Goal: Transaction & Acquisition: Purchase product/service

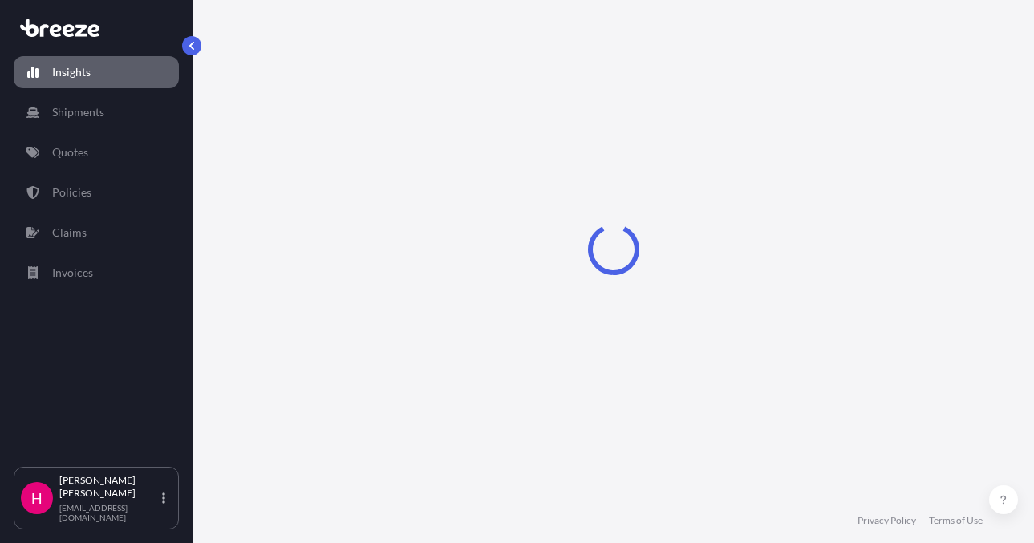
select select "2025"
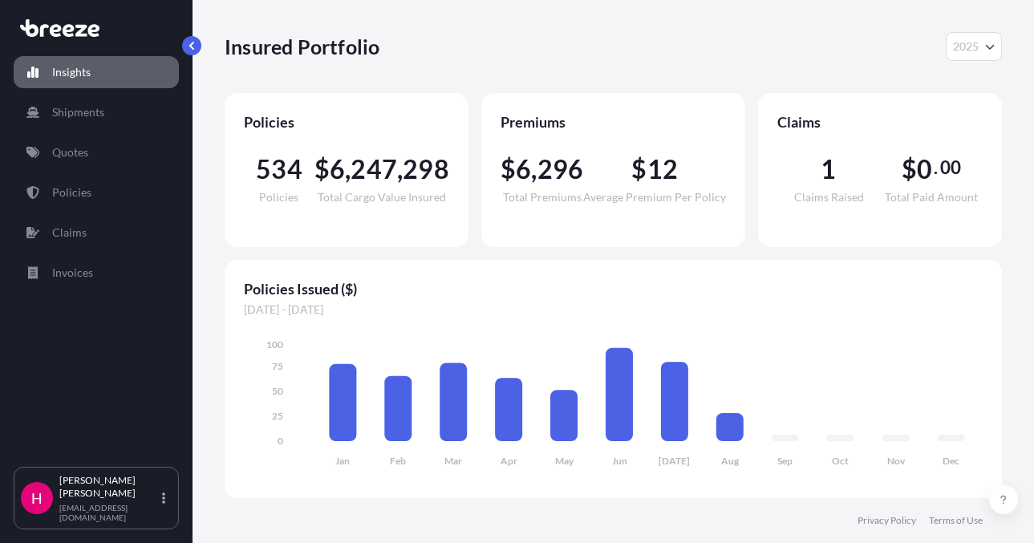
click at [1012, 411] on div "Insured Portfolio 2025 2025 2024 2023 2022 Policies 534 Policies $ 6 , 247 , 29…" at bounding box center [614, 249] width 842 height 498
click at [111, 153] on link "Quotes" at bounding box center [96, 152] width 165 height 32
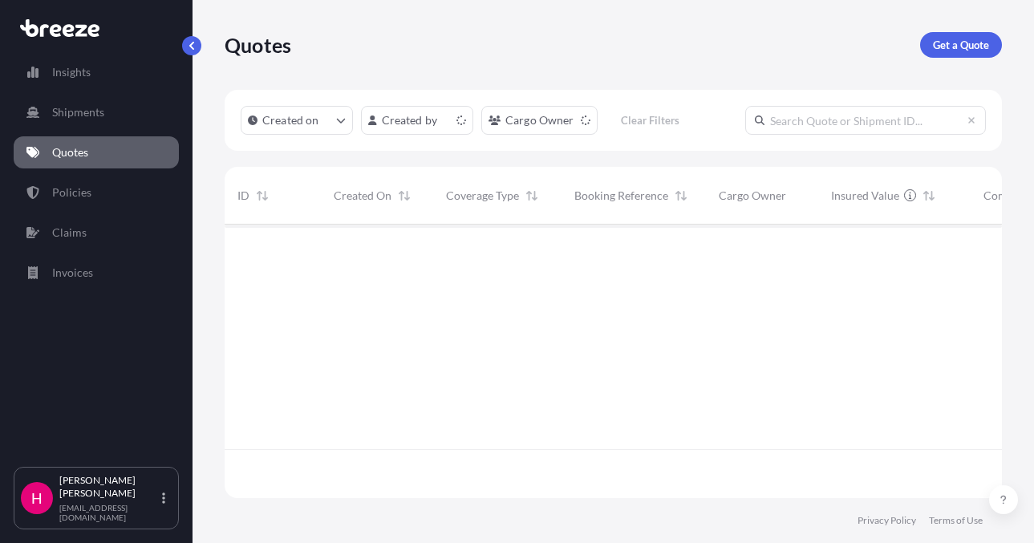
scroll to position [270, 766]
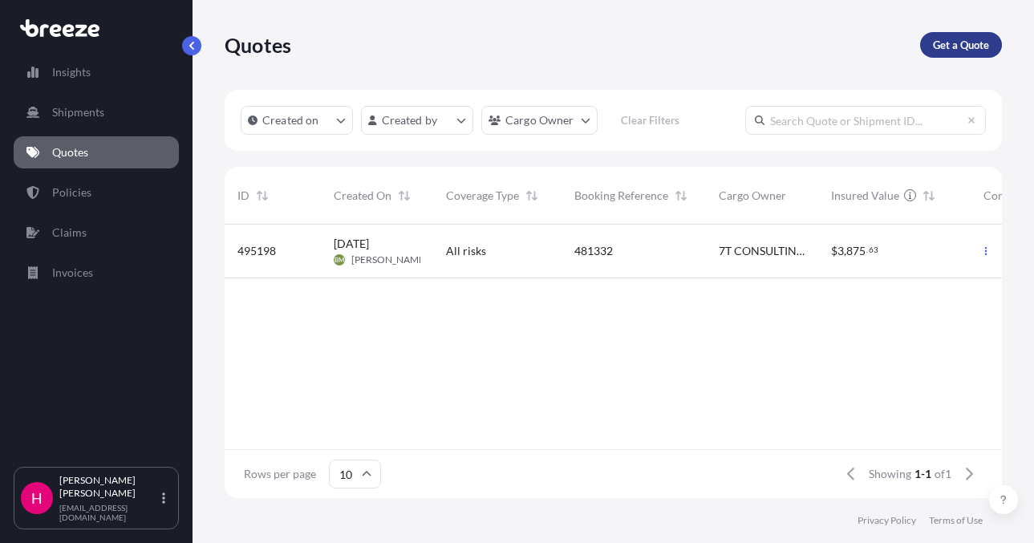
click at [934, 47] on p "Get a Quote" at bounding box center [961, 45] width 56 height 16
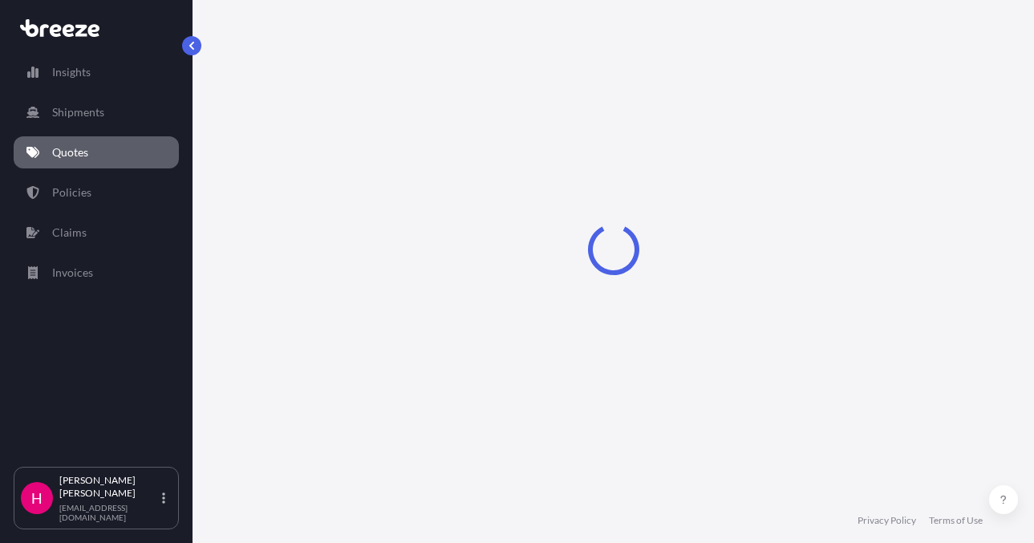
scroll to position [26, 0]
select select "Sea"
select select "1"
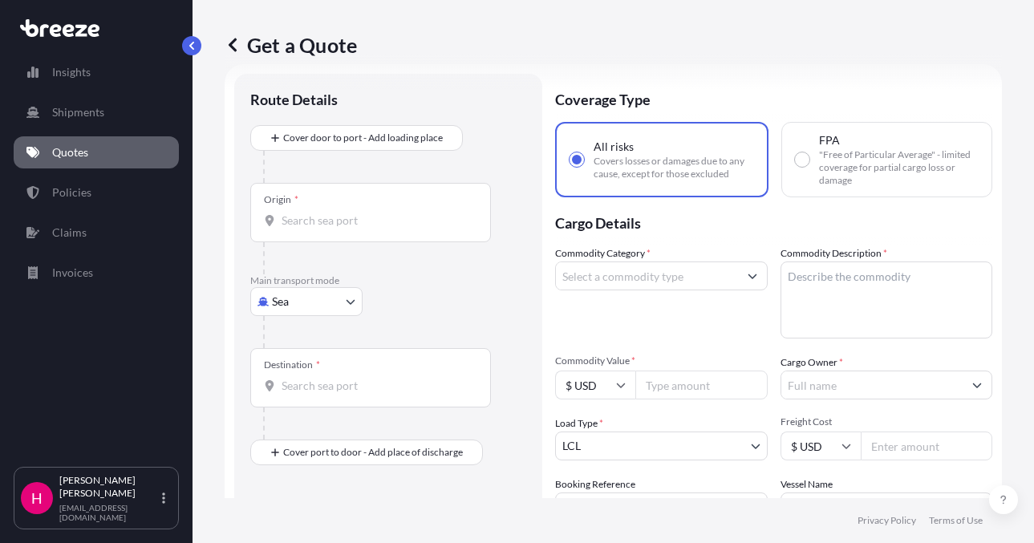
click at [292, 303] on body "Insights Shipments Quotes Policies Claims Invoices H [PERSON_NAME] [EMAIL_ADDRE…" at bounding box center [517, 271] width 1034 height 543
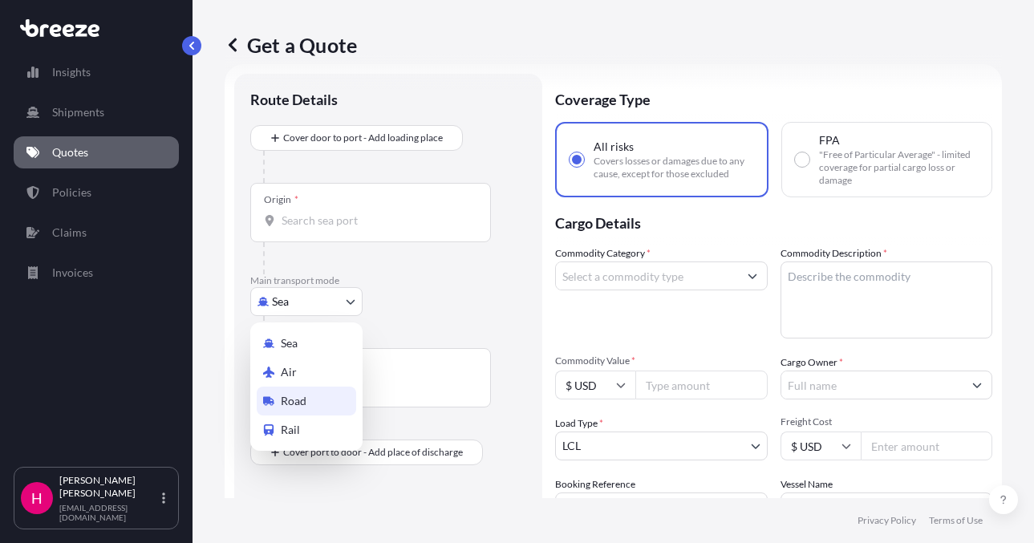
click at [301, 397] on span "Road" at bounding box center [294, 401] width 26 height 16
select select "Road"
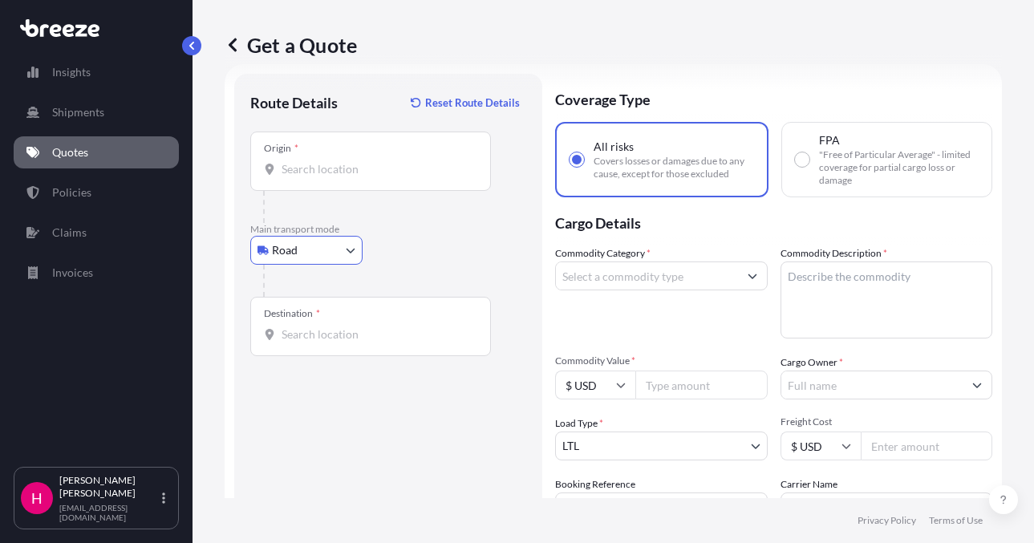
click at [429, 238] on div "Road Sea Air Road Rail" at bounding box center [388, 250] width 276 height 29
click at [315, 164] on input "Origin *" at bounding box center [376, 169] width 189 height 16
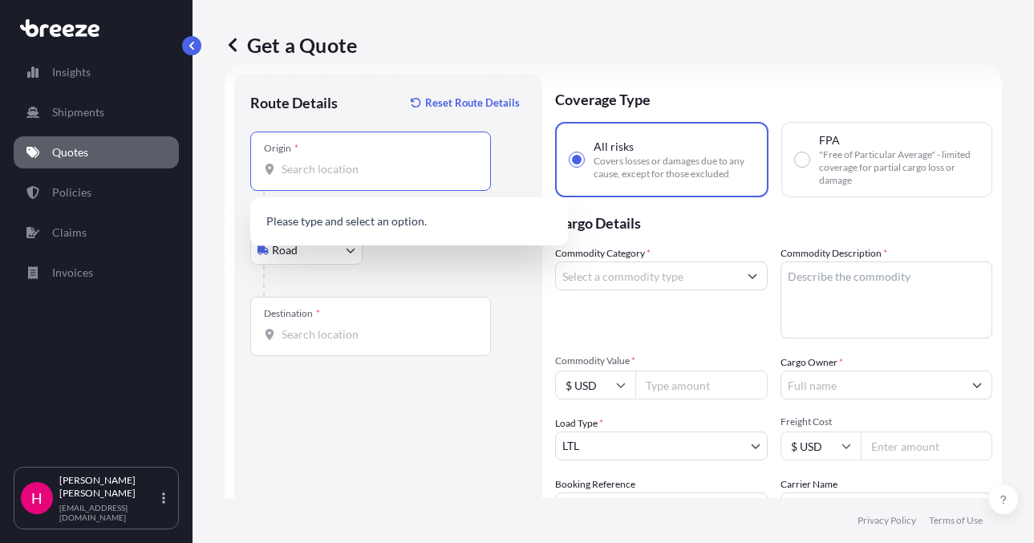
paste input "[STREET_ADDRESS][PERSON_NAME]"
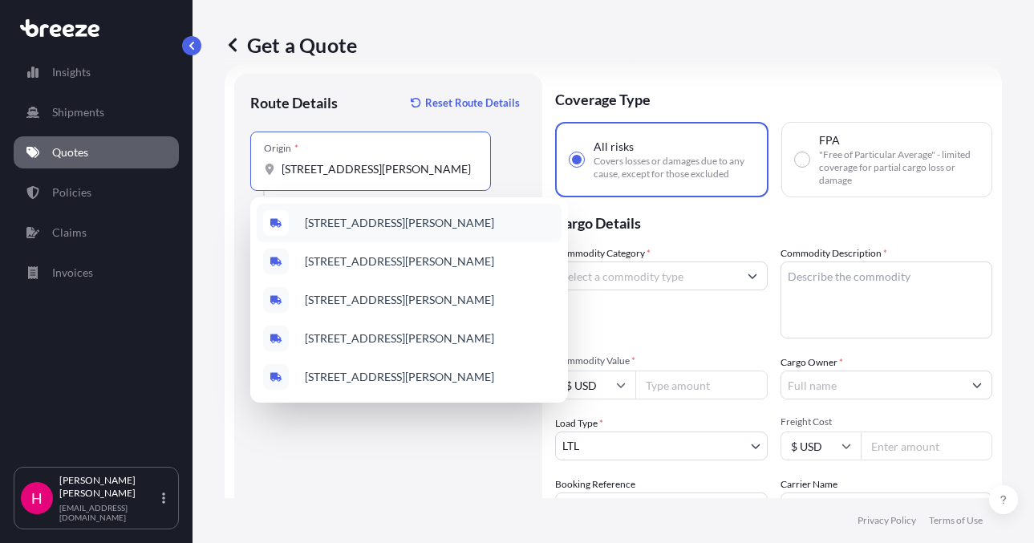
click at [393, 221] on span "[STREET_ADDRESS][PERSON_NAME]" at bounding box center [399, 223] width 189 height 16
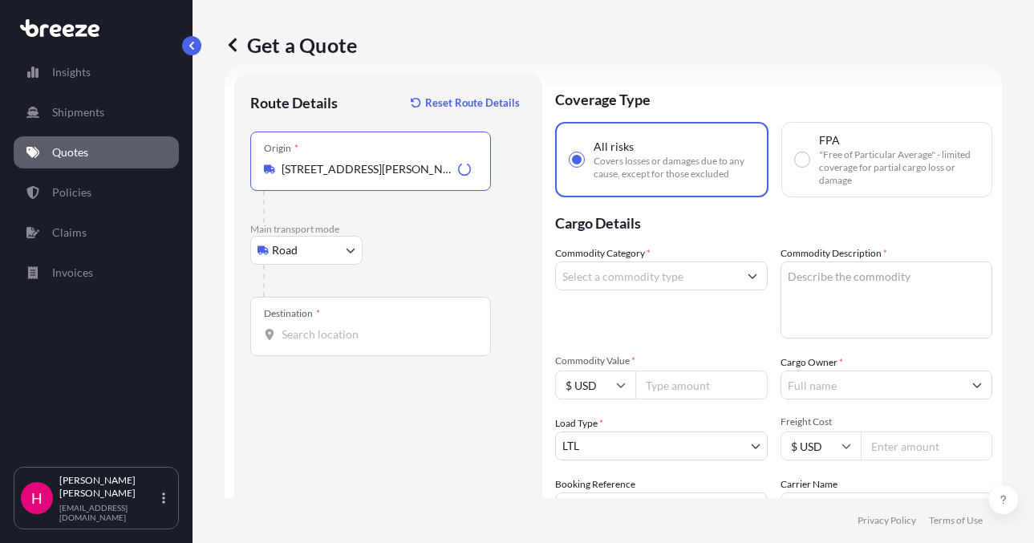
type input "[STREET_ADDRESS][PERSON_NAME]"
click at [220, 327] on div "Get a Quote Route Details Reset Route Details Place of loading Road Road Rail O…" at bounding box center [614, 249] width 842 height 498
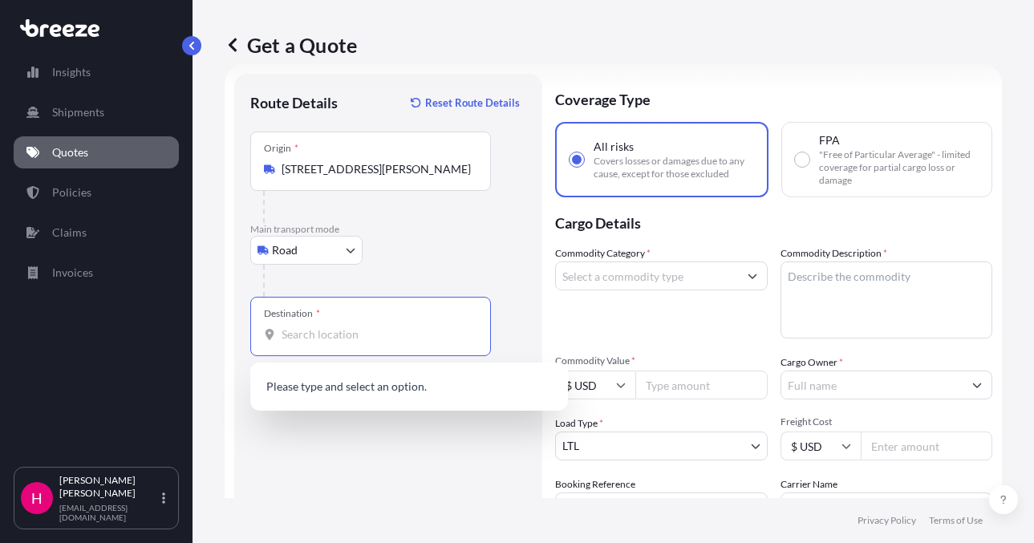
click at [360, 335] on input "Destination *" at bounding box center [376, 335] width 189 height 16
paste input "[STREET_ADDRESS][PERSON_NAME]"
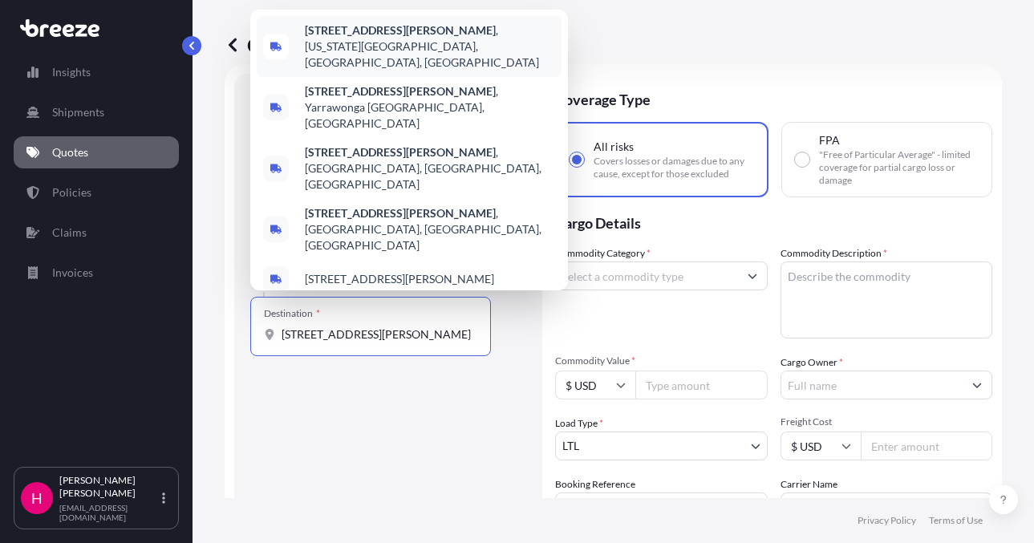
click at [386, 37] on b "[STREET_ADDRESS][PERSON_NAME]" at bounding box center [400, 30] width 191 height 14
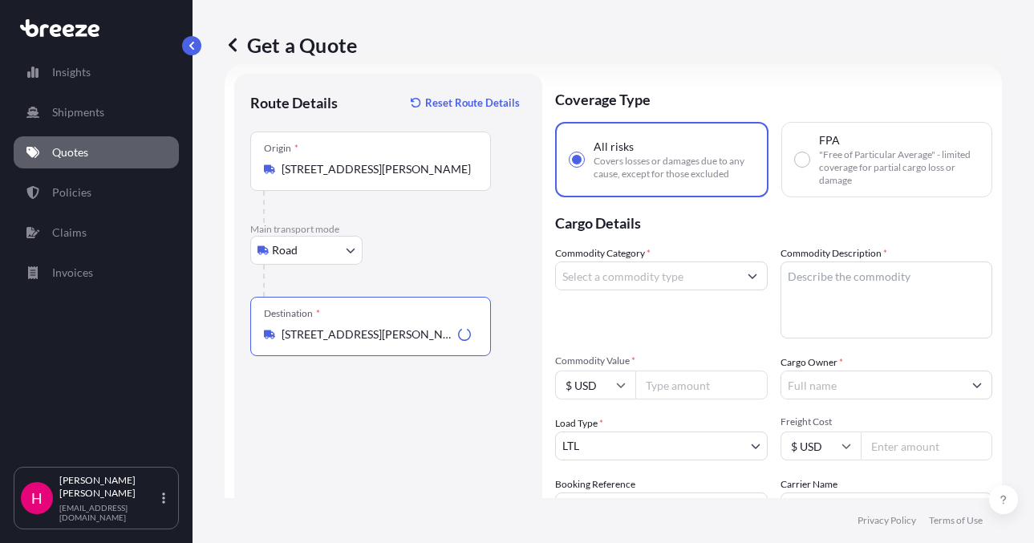
type input "[STREET_ADDRESS][PERSON_NAME][US_STATE]"
click at [320, 428] on div "Route Details Reset Route Details Place of loading Road Road Rail Origin * [STR…" at bounding box center [388, 367] width 276 height 554
click at [344, 466] on div "Route Details Reset Route Details Place of loading Road Road Rail Origin * [STR…" at bounding box center [388, 367] width 276 height 554
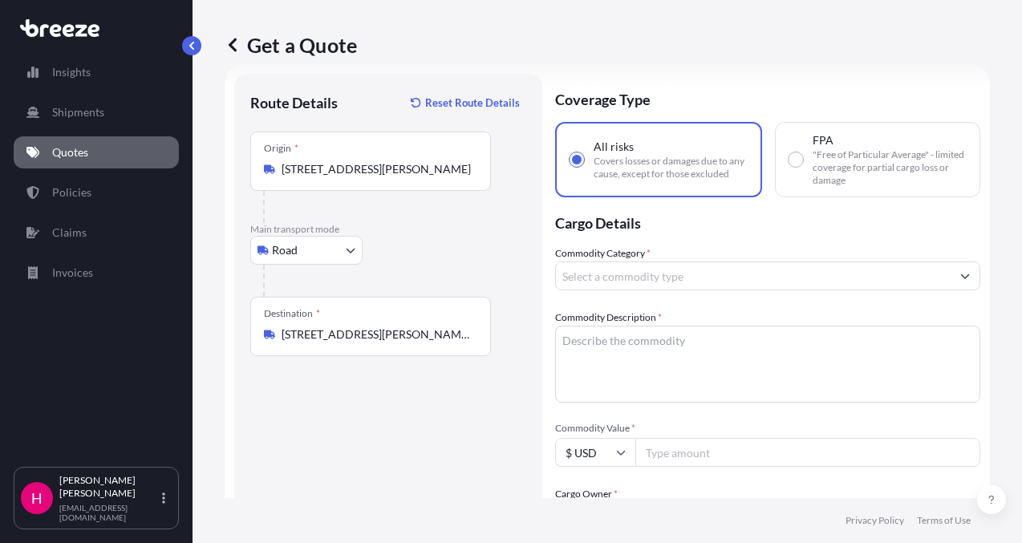
click at [655, 281] on input "Commodity Category *" at bounding box center [753, 276] width 395 height 29
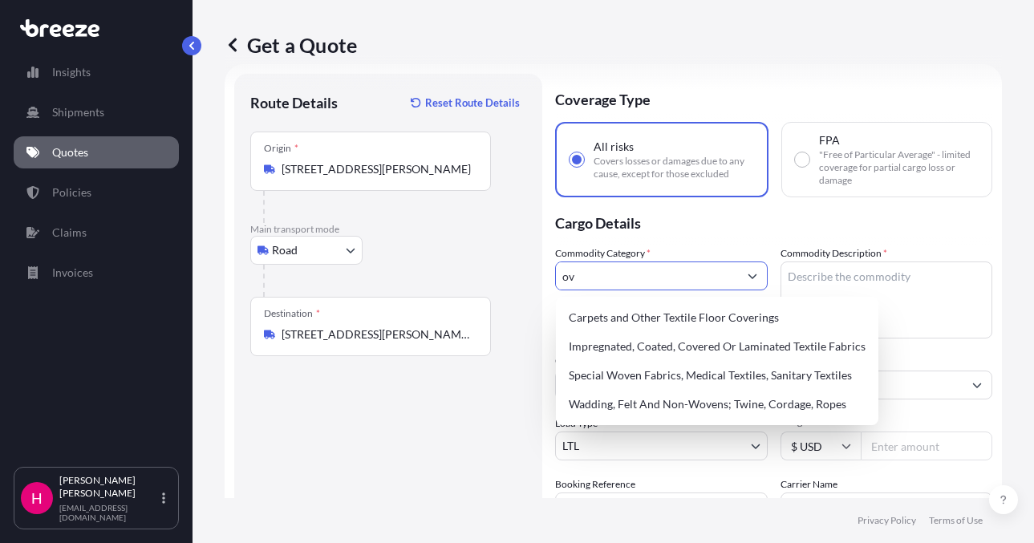
type input "o"
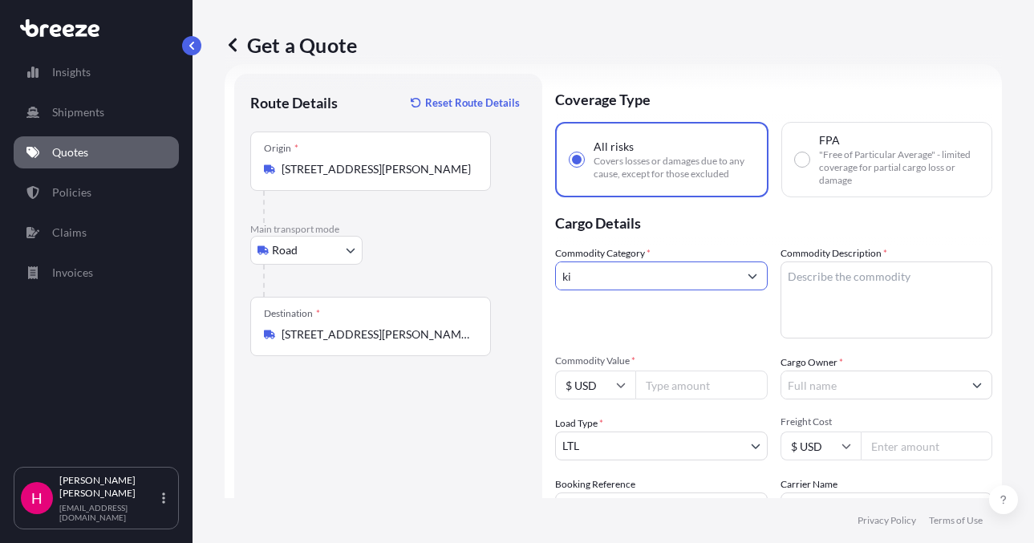
type input "k"
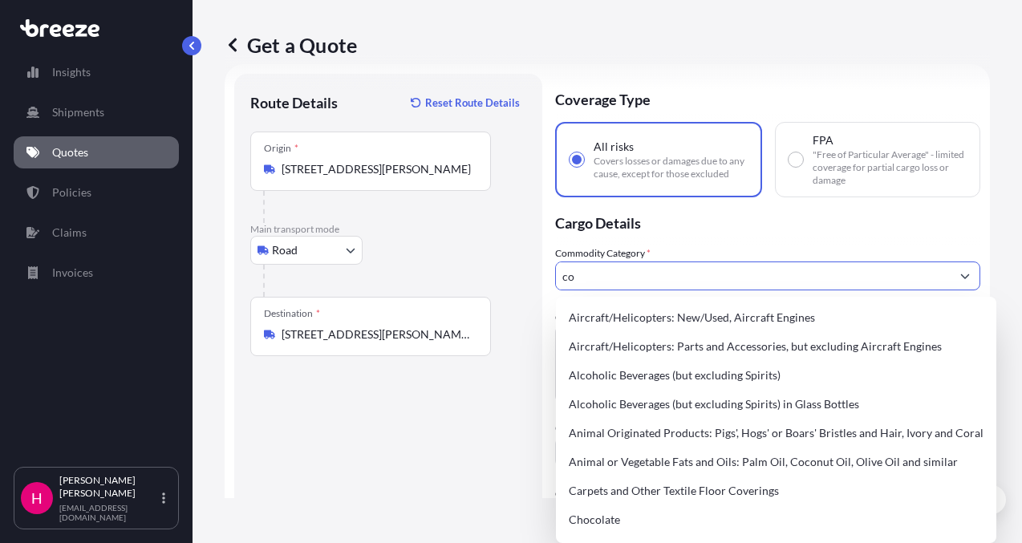
type input "c"
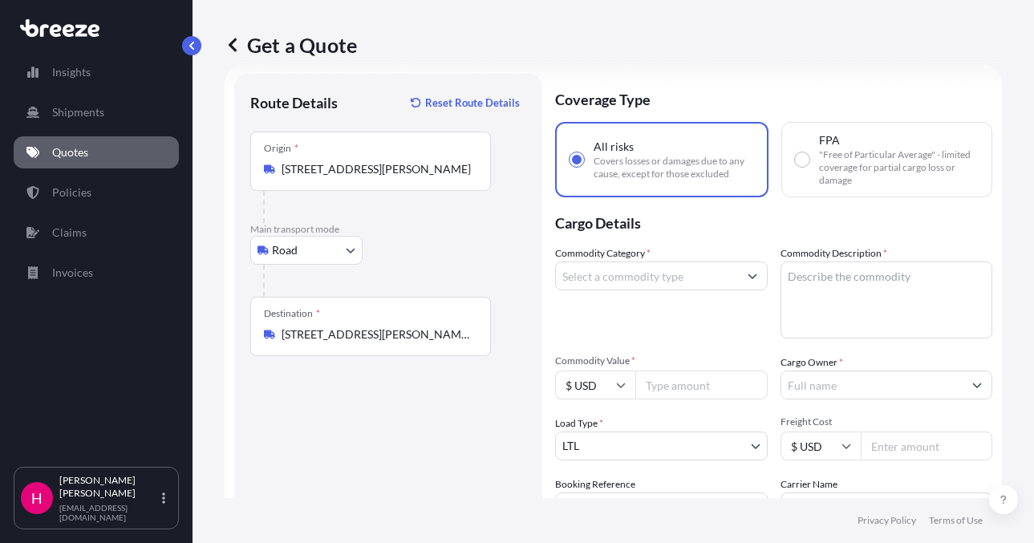
click at [602, 284] on input "Commodity Category *" at bounding box center [647, 276] width 182 height 29
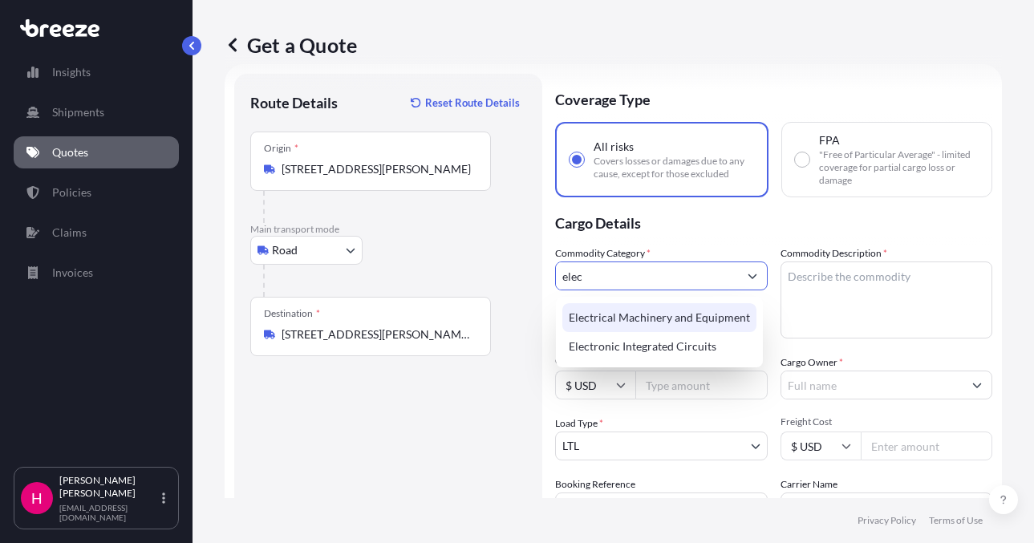
click at [635, 323] on div "Electrical Machinery and Equipment" at bounding box center [660, 317] width 194 height 29
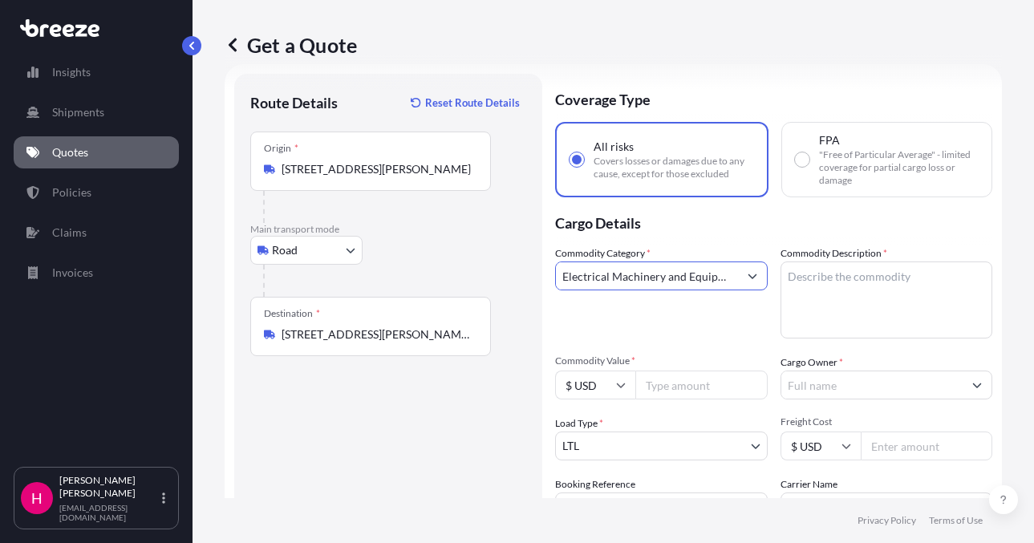
type input "Electrical Machinery and Equipment"
click at [828, 295] on body "Insights Shipments Quotes Policies Claims Invoices H [PERSON_NAME] [EMAIL_ADDRE…" at bounding box center [517, 271] width 1034 height 543
paste textarea "BENCH TOP OVEN"
type textarea "BENCH TOP OVEN"
click at [394, 434] on div "Route Details Reset Route Details Place of loading Road Road Rail Origin * [STR…" at bounding box center [388, 367] width 276 height 554
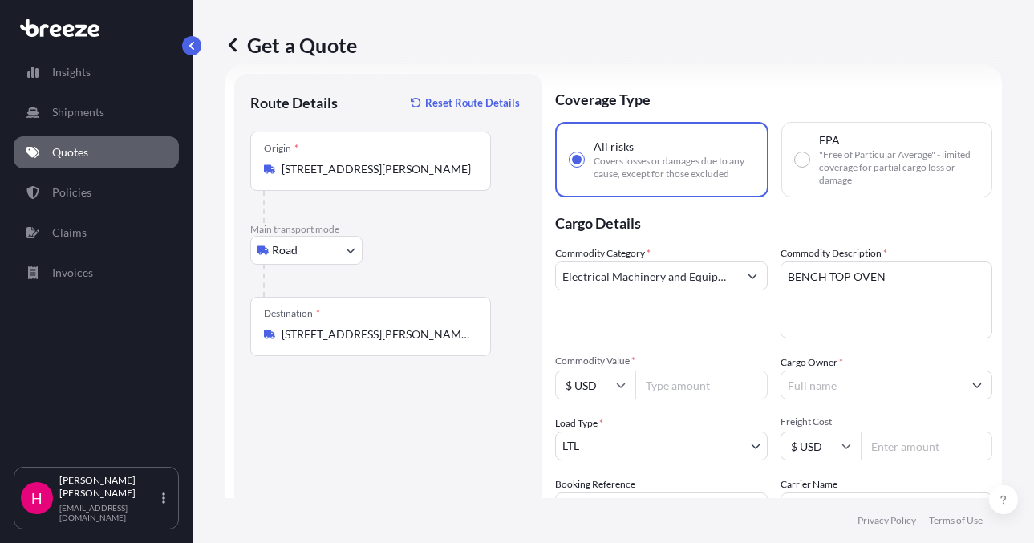
scroll to position [106, 0]
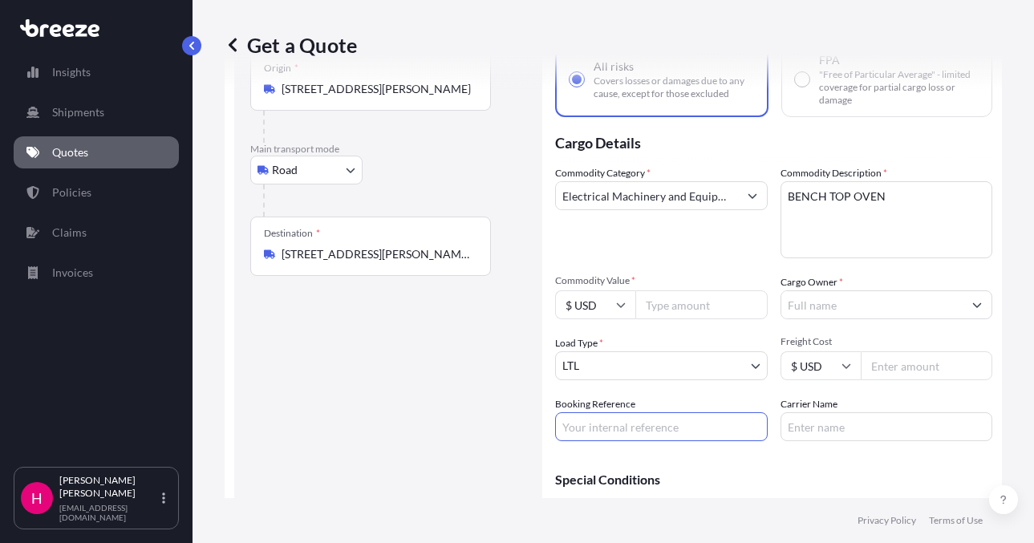
drag, startPoint x: 604, startPoint y: 433, endPoint x: 637, endPoint y: 433, distance: 33.7
click at [604, 433] on input "Booking Reference" at bounding box center [661, 427] width 213 height 29
paste input "482733"
type input "482733"
click at [827, 437] on input "Carrier Name" at bounding box center [887, 427] width 213 height 29
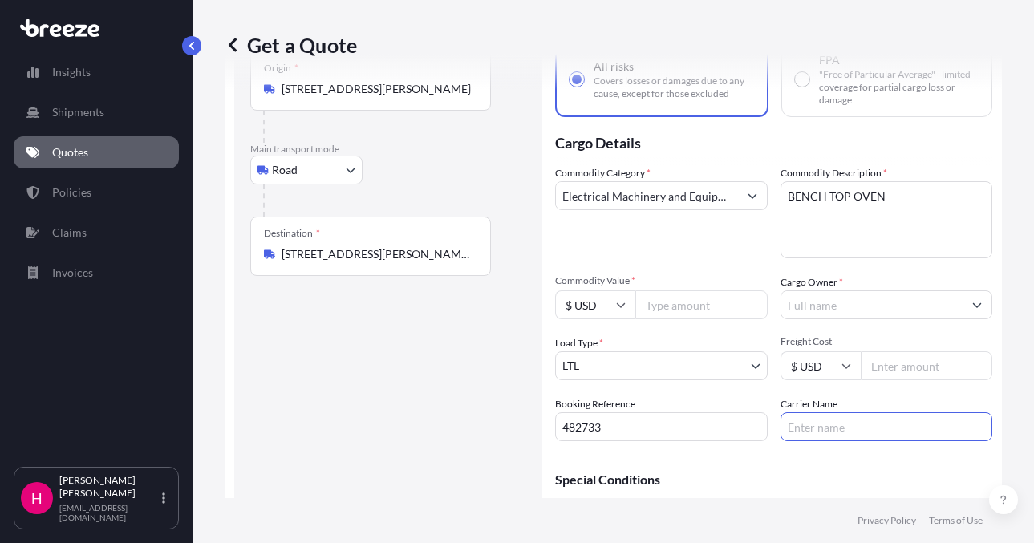
type input "[PERSON_NAME] Express"
click at [370, 447] on div "Route Details Reset Route Details Place of loading Road Road Rail Origin * [STR…" at bounding box center [388, 287] width 276 height 554
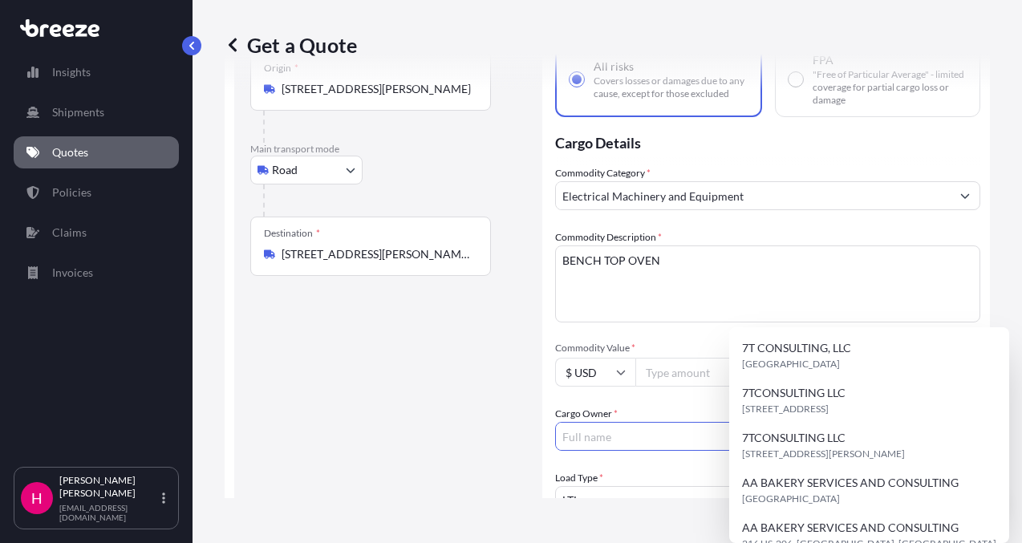
click at [836, 422] on input "Cargo Owner *" at bounding box center [753, 436] width 395 height 29
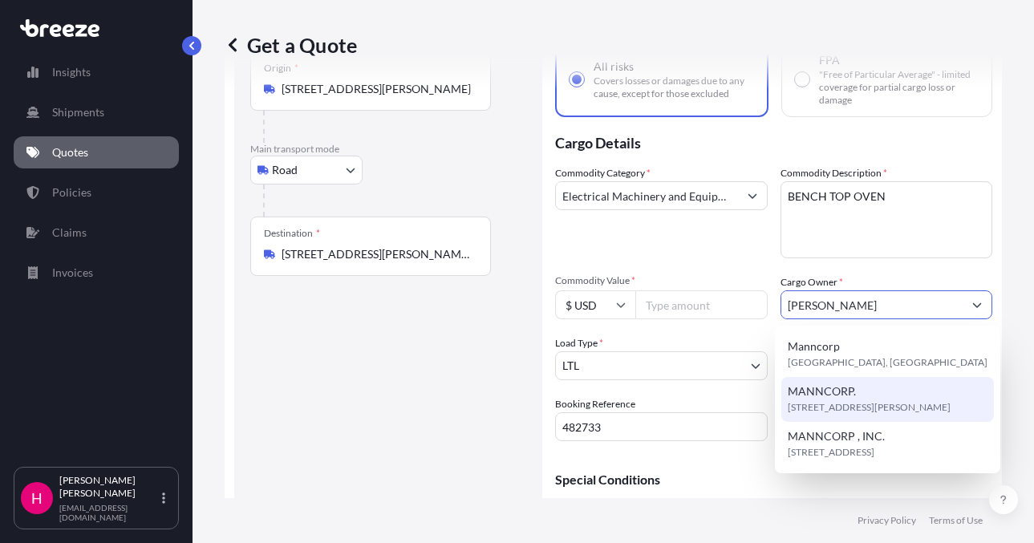
click at [912, 405] on span "[STREET_ADDRESS][PERSON_NAME]" at bounding box center [869, 408] width 163 height 16
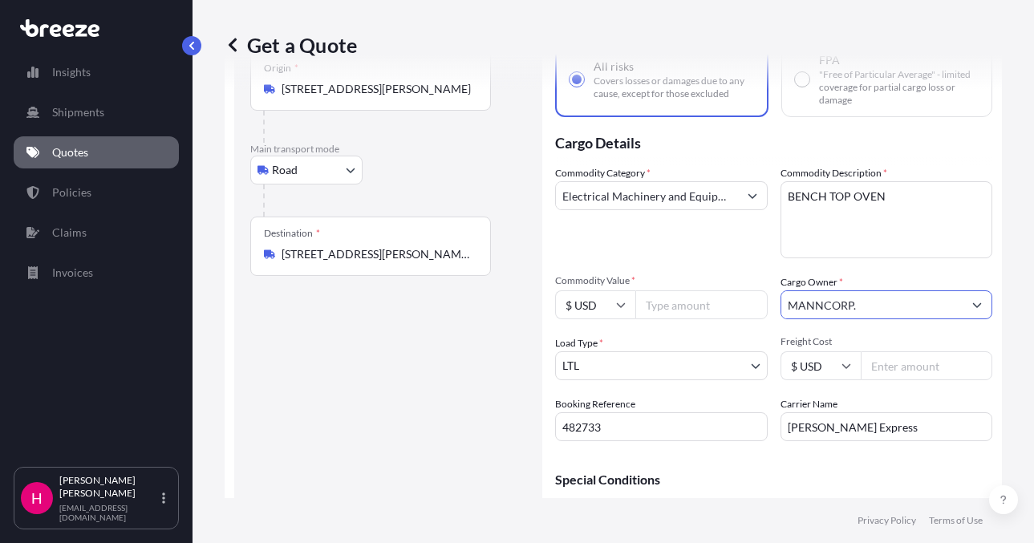
type input "MANNCORP."
click at [405, 420] on div "Route Details Reset Route Details Place of loading Road Road Rail Origin * [STR…" at bounding box center [388, 287] width 276 height 554
click at [673, 301] on input "Commodity Value *" at bounding box center [702, 305] width 132 height 29
click at [659, 304] on input "735.32" at bounding box center [702, 305] width 132 height 29
type input "7355.32"
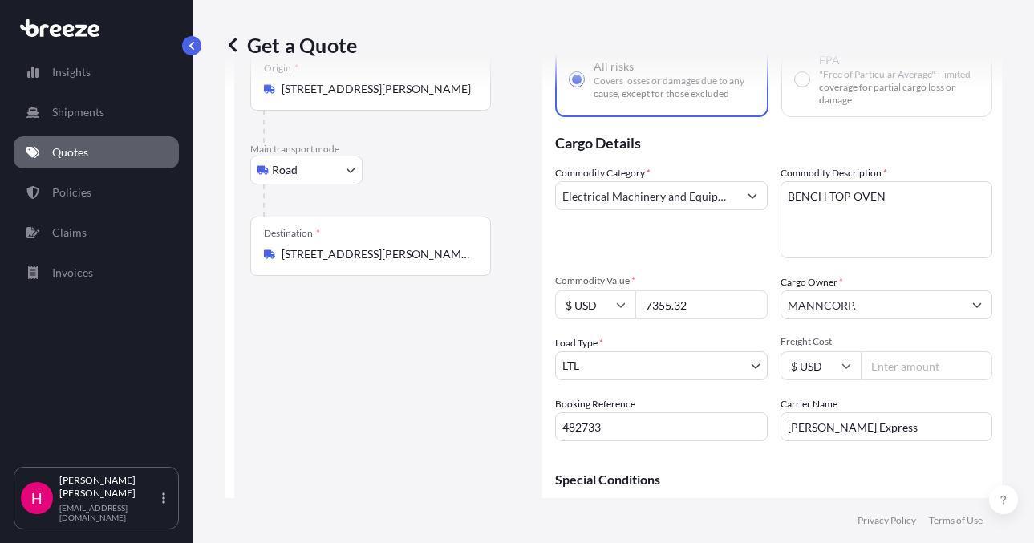
click at [466, 417] on div "Route Details Reset Route Details Place of loading Road Road Rail Origin * [STR…" at bounding box center [388, 287] width 276 height 554
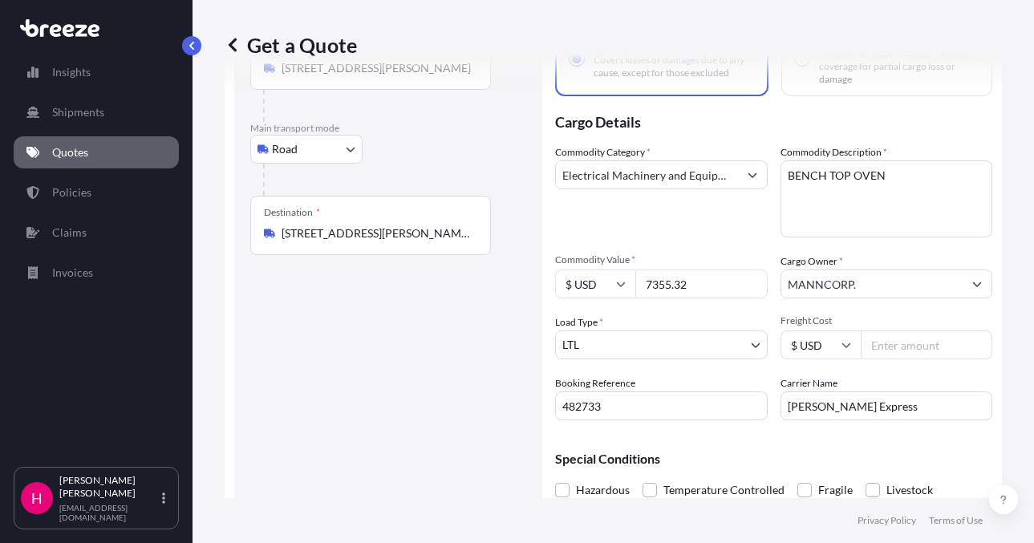
scroll to position [197, 0]
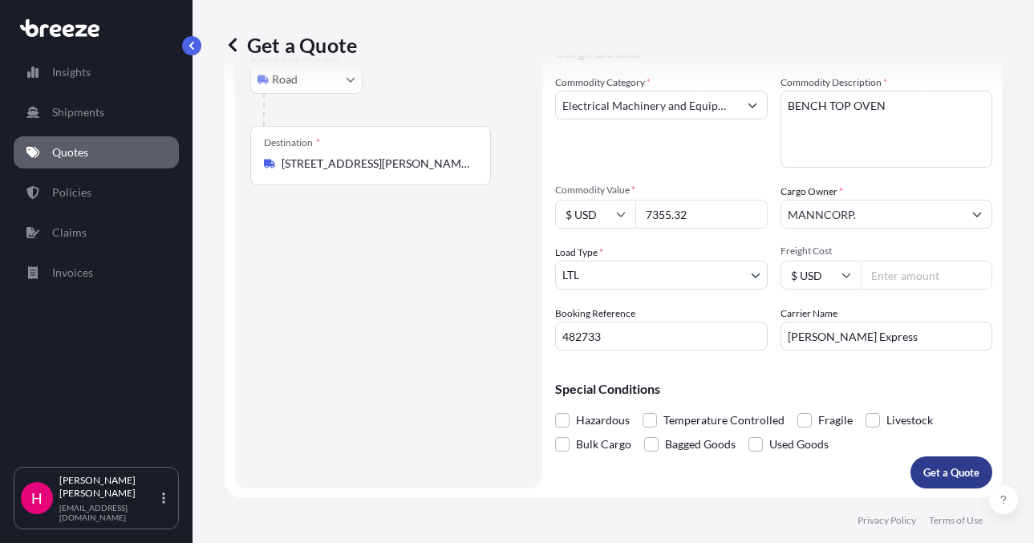
click at [924, 469] on p "Get a Quote" at bounding box center [952, 473] width 56 height 16
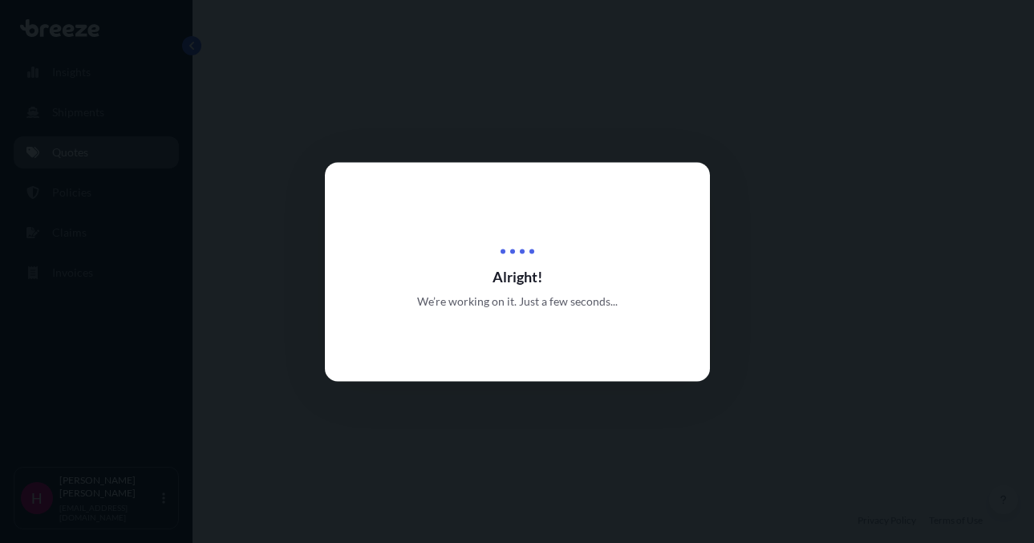
select select "Road"
select select "1"
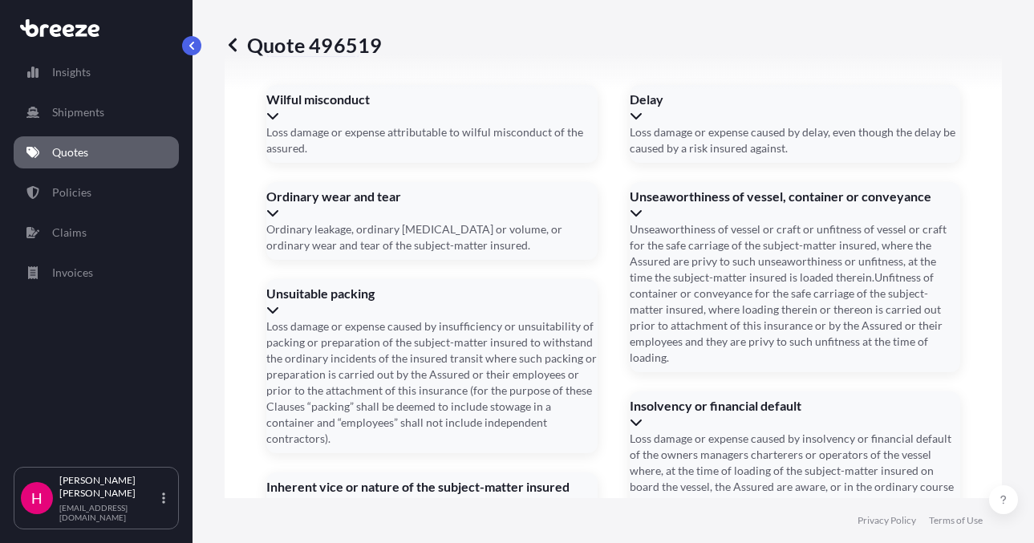
scroll to position [2289, 0]
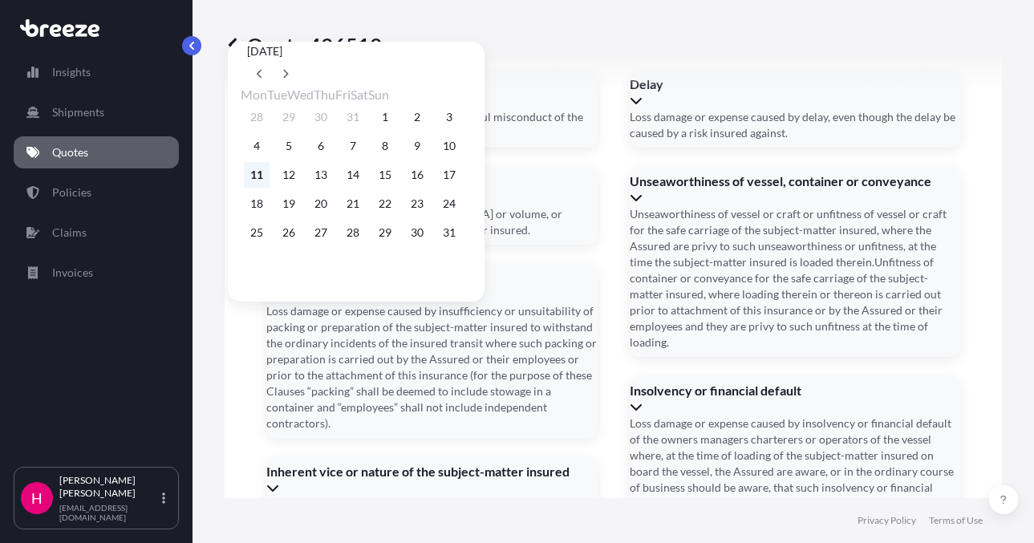
click at [251, 180] on button "11" at bounding box center [257, 175] width 26 height 26
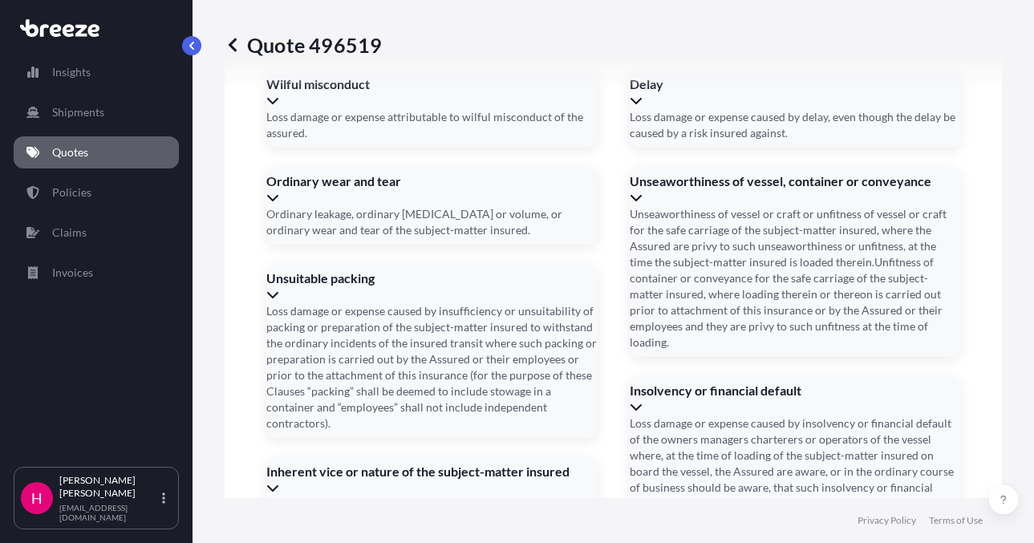
type input "[DATE]"
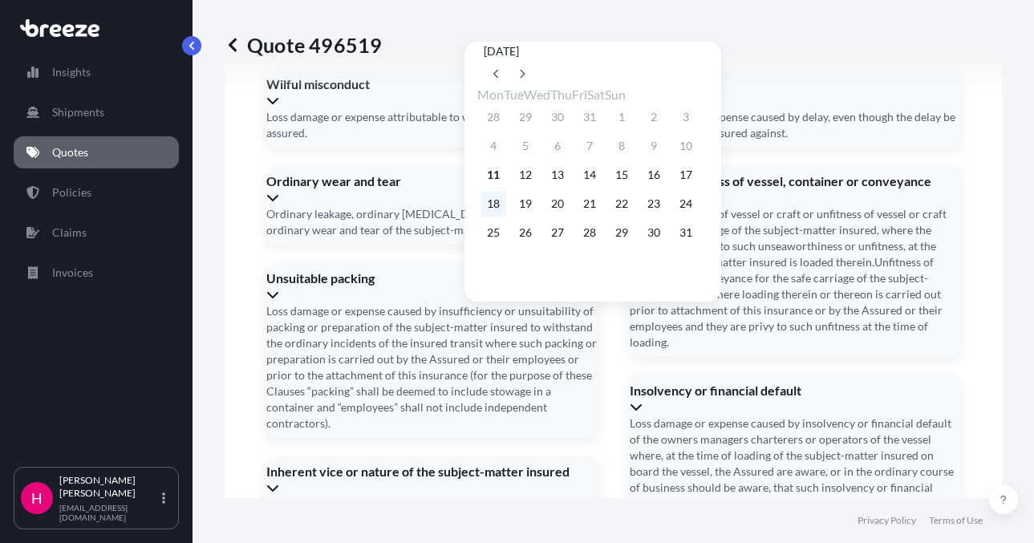
click at [496, 208] on button "18" at bounding box center [494, 204] width 26 height 26
type input "[DATE]"
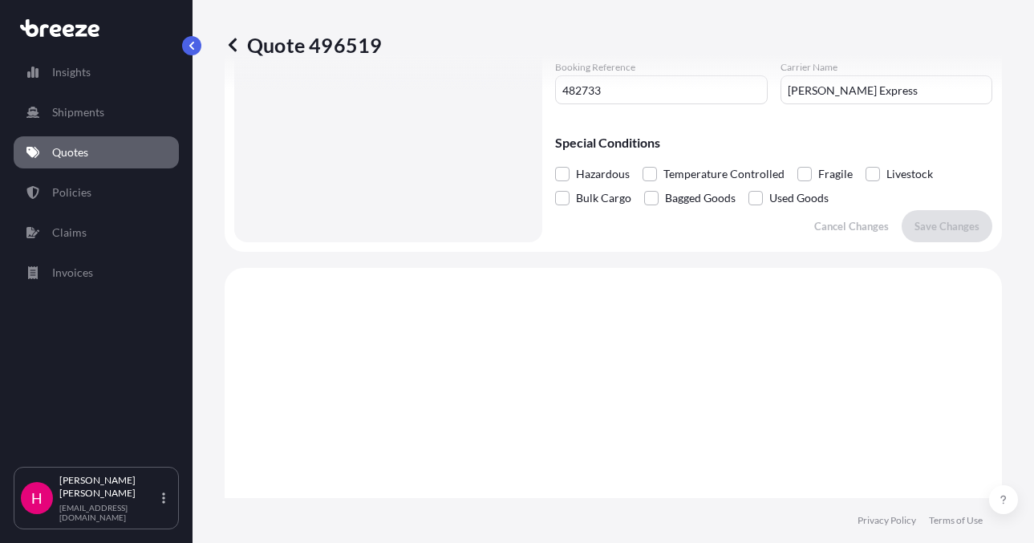
scroll to position [42, 0]
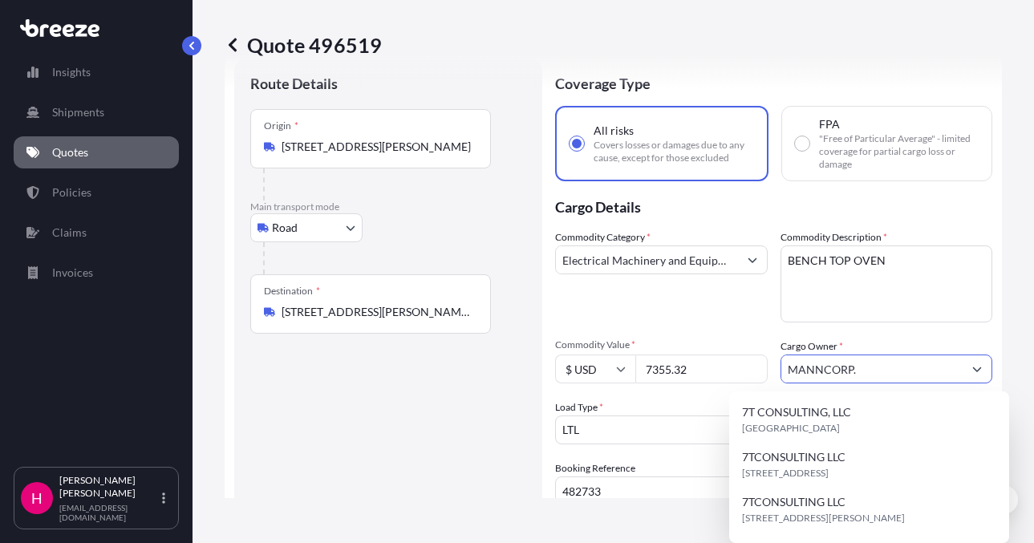
click at [830, 372] on input "MANNCORP." at bounding box center [873, 369] width 182 height 29
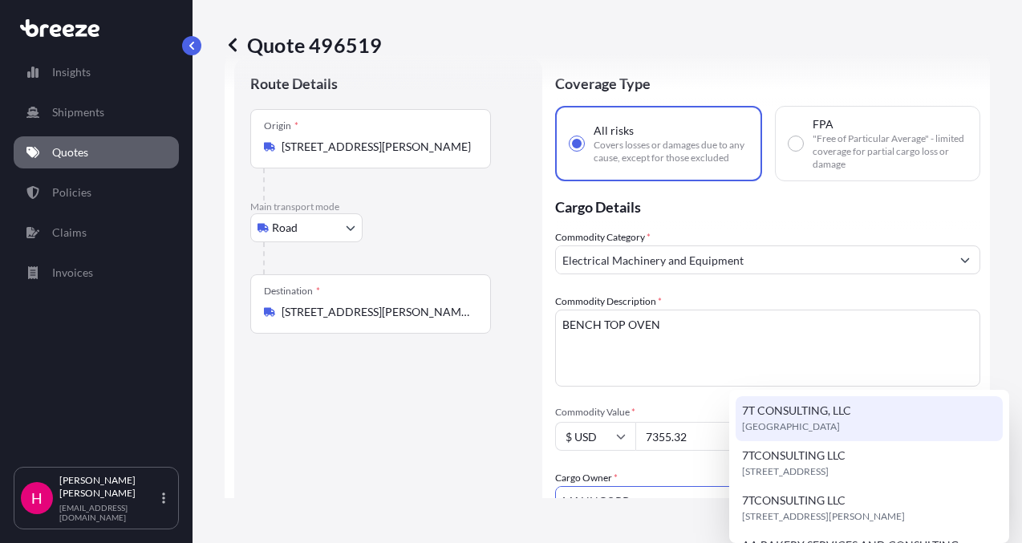
click at [912, 486] on input "MANNCORP." at bounding box center [753, 500] width 395 height 29
drag, startPoint x: 912, startPoint y: 372, endPoint x: 770, endPoint y: 367, distance: 141.3
click at [770, 486] on input "MANNCORP." at bounding box center [753, 500] width 395 height 29
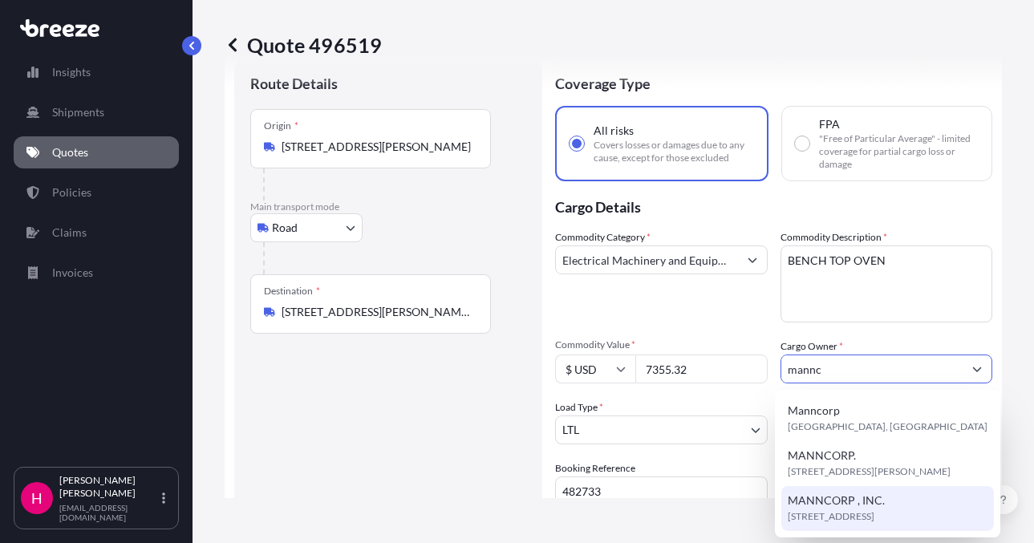
click at [839, 513] on span "[STREET_ADDRESS]" at bounding box center [831, 517] width 87 height 16
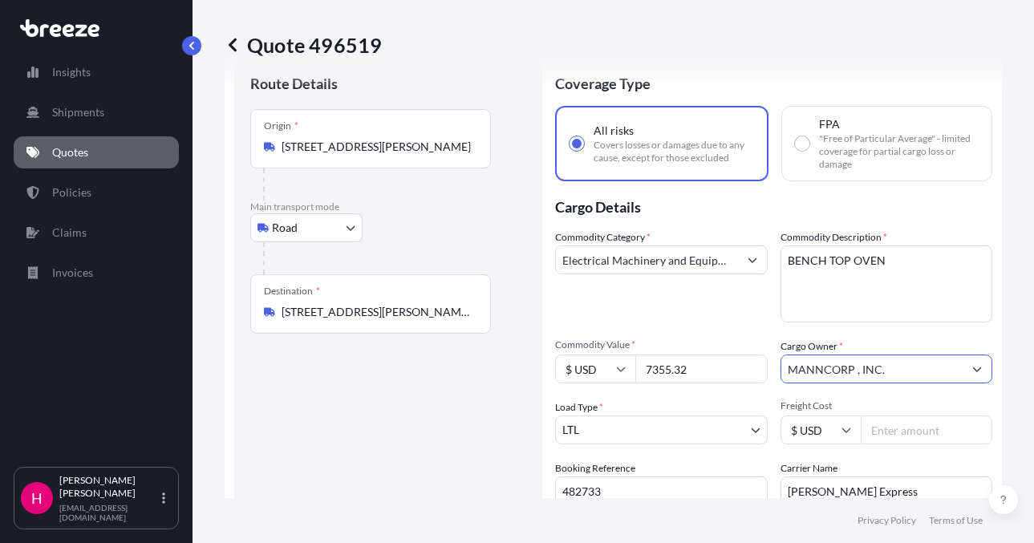
type input "MANNCORP , INC."
click at [379, 470] on div "Route Details Place of loading Road Road Rail Origin * [STREET_ADDRESS][PERSON_…" at bounding box center [388, 351] width 276 height 554
click at [1006, 371] on div "Quote 496519 Route Details Place of loading Road Road Rail Origin * [STREET_ADD…" at bounding box center [614, 249] width 842 height 498
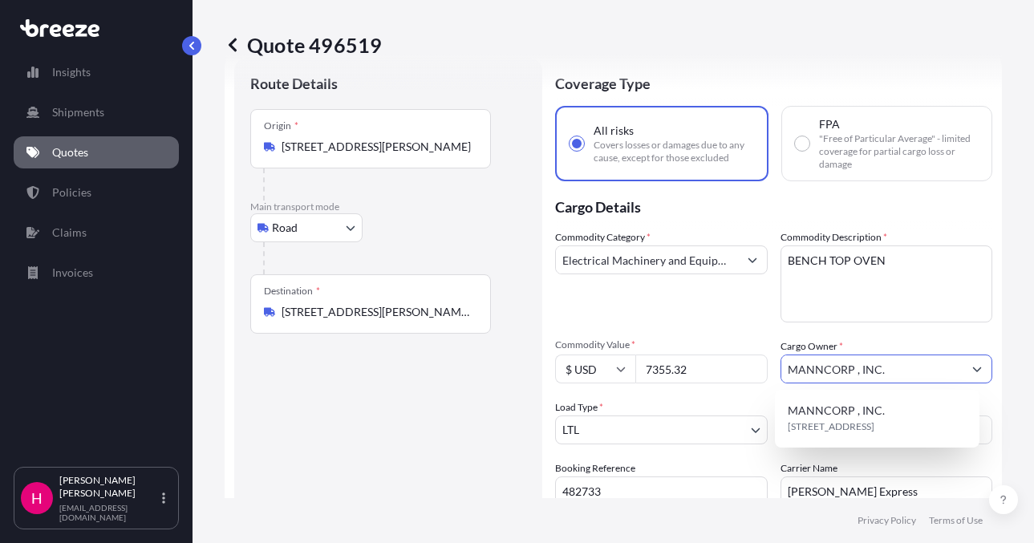
click at [963, 359] on button "Show suggestions" at bounding box center [977, 369] width 29 height 29
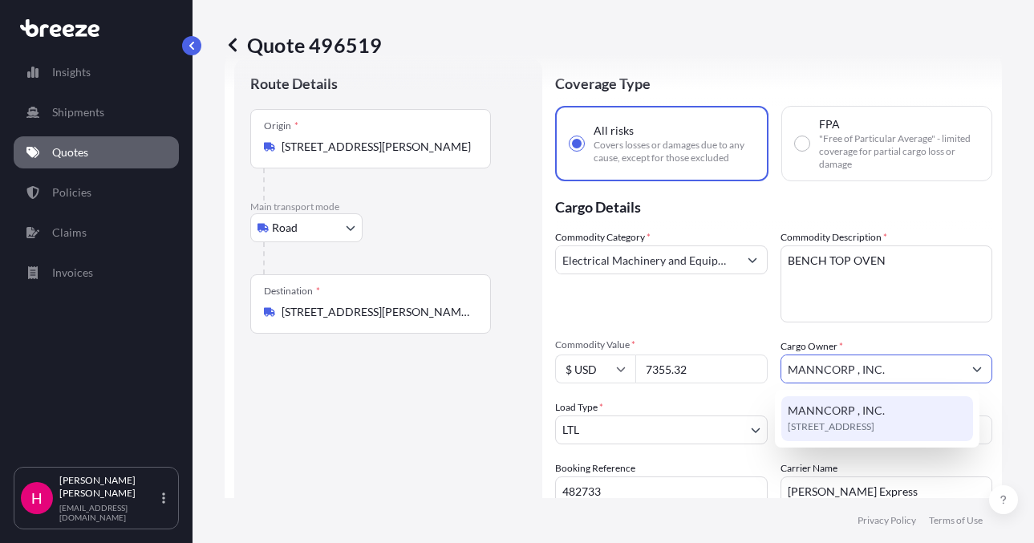
click at [922, 417] on div "MANNCORP , INC. [STREET_ADDRESS]" at bounding box center [878, 418] width 192 height 45
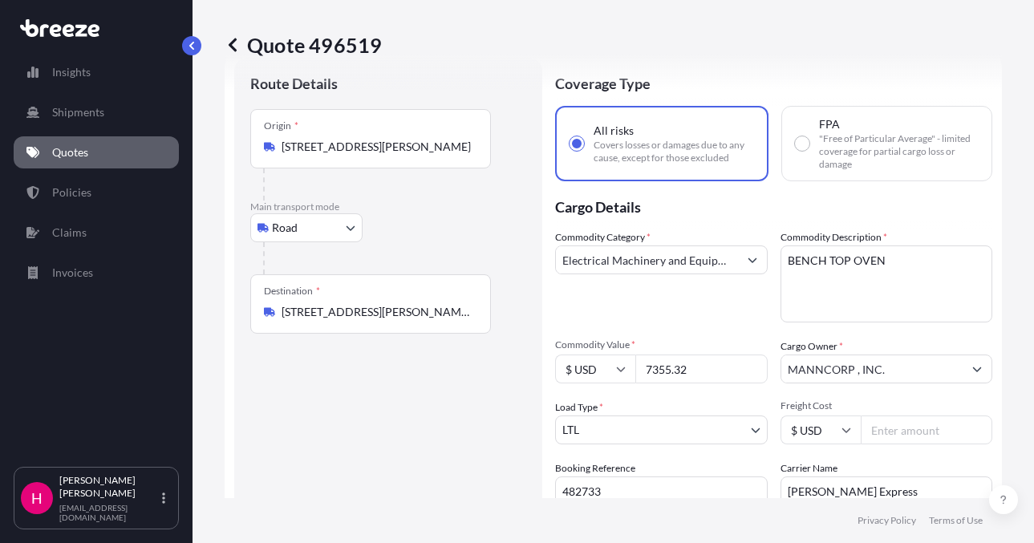
click at [1021, 398] on div "Quote 496519 Route Details Place of loading Road Road Rail Origin * [STREET_ADD…" at bounding box center [614, 249] width 842 height 498
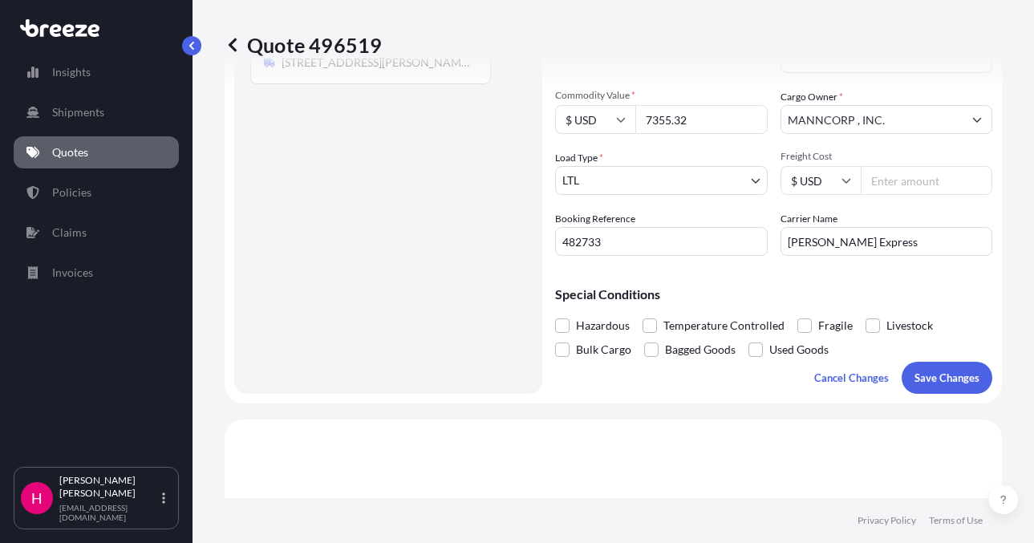
scroll to position [363, 0]
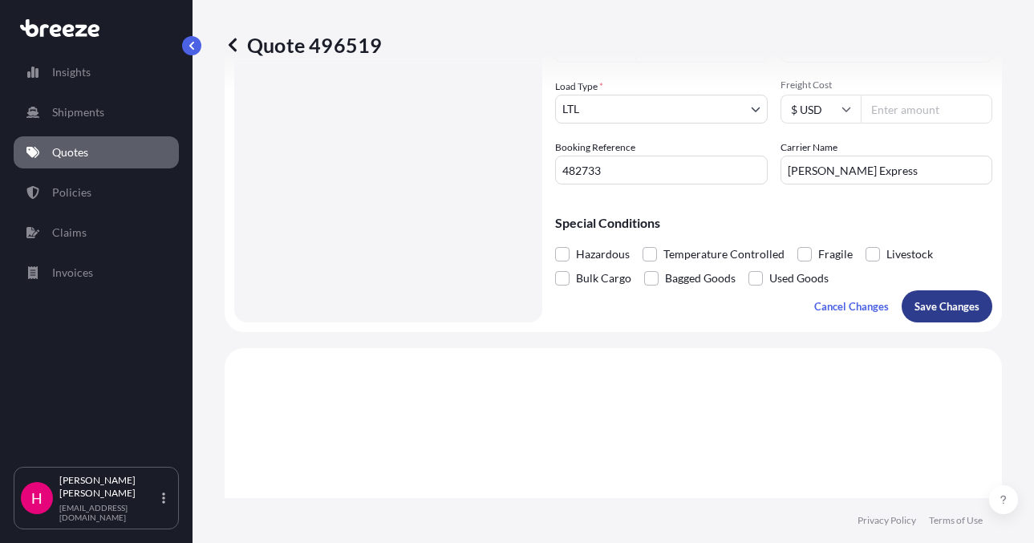
click at [947, 318] on button "Save Changes" at bounding box center [947, 307] width 91 height 32
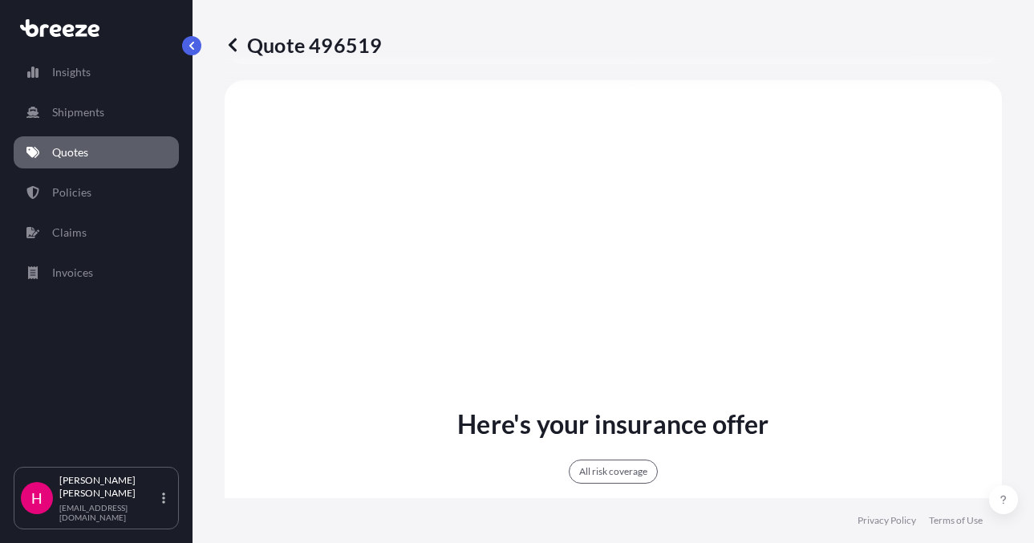
select select "Road"
select select "1"
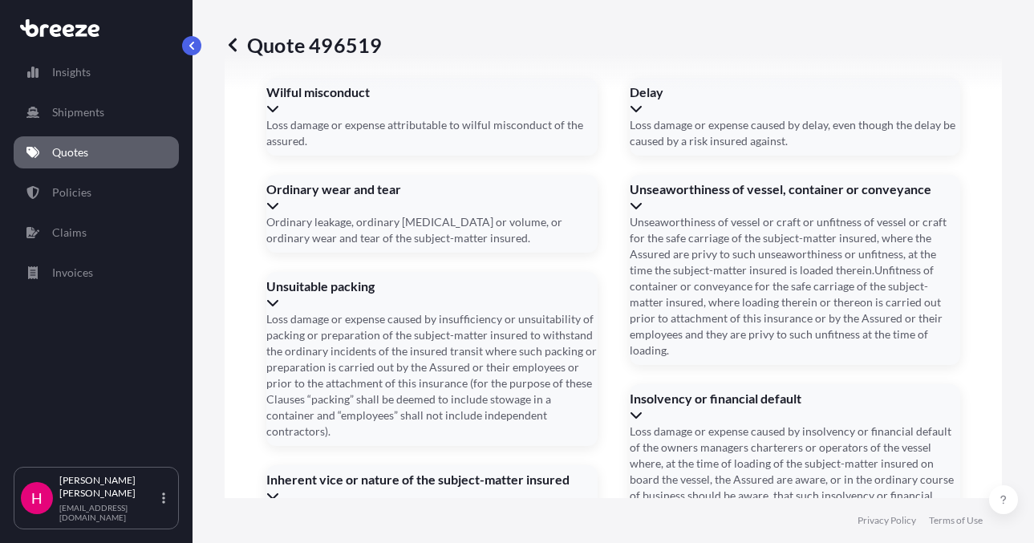
scroll to position [2289, 0]
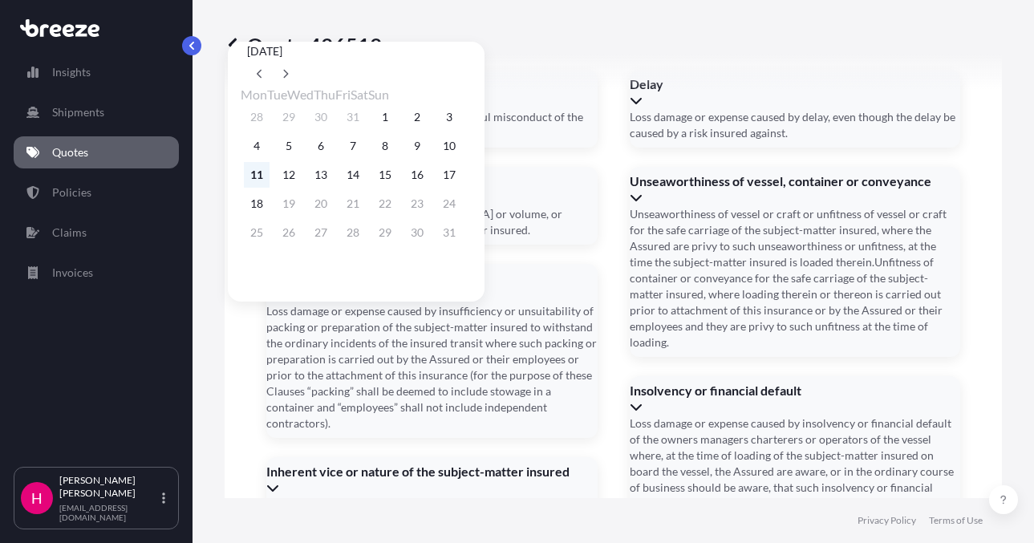
click at [254, 176] on button "11" at bounding box center [257, 175] width 26 height 26
type input "[DATE]"
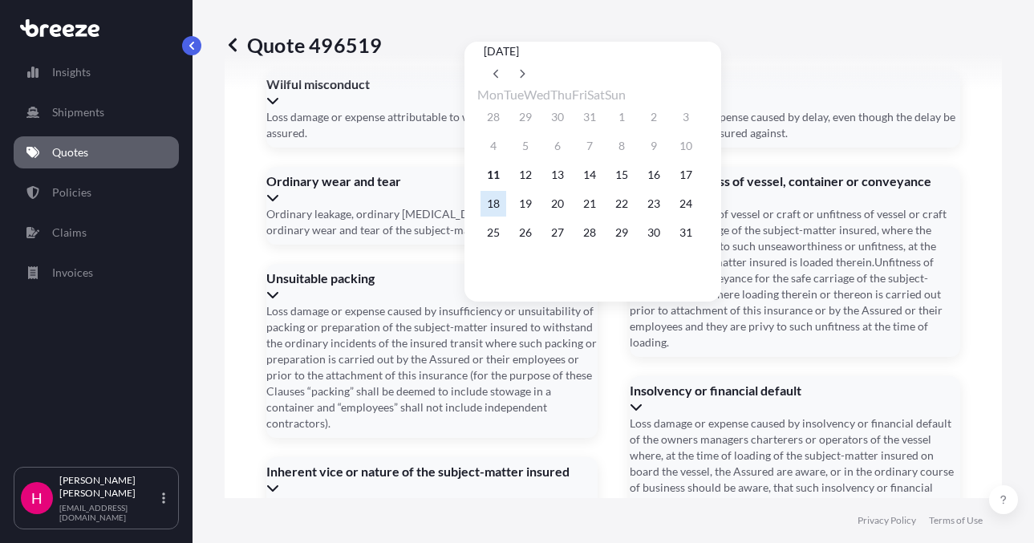
click at [494, 205] on button "18" at bounding box center [494, 204] width 26 height 26
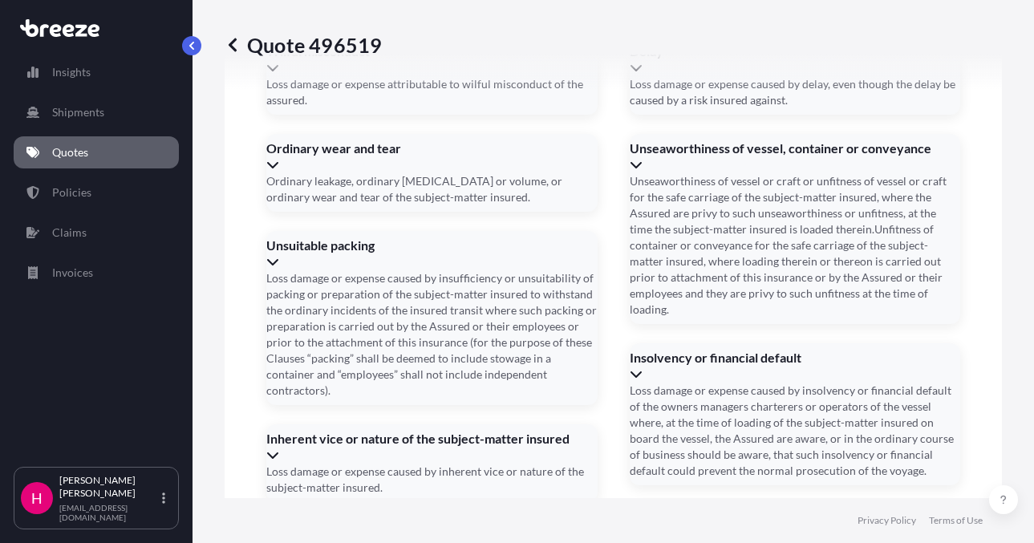
scroll to position [2339, 0]
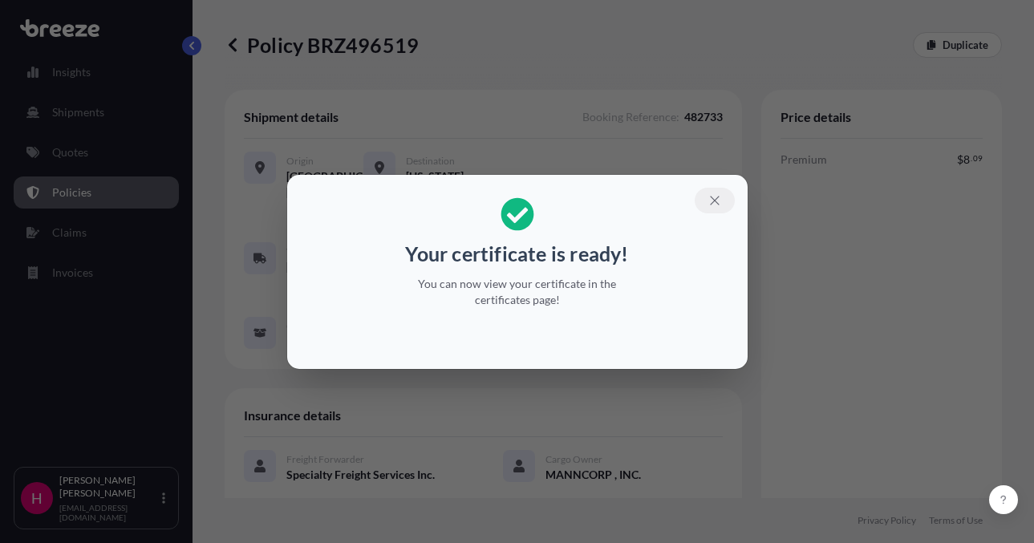
click at [708, 200] on icon "button" at bounding box center [715, 200] width 14 height 14
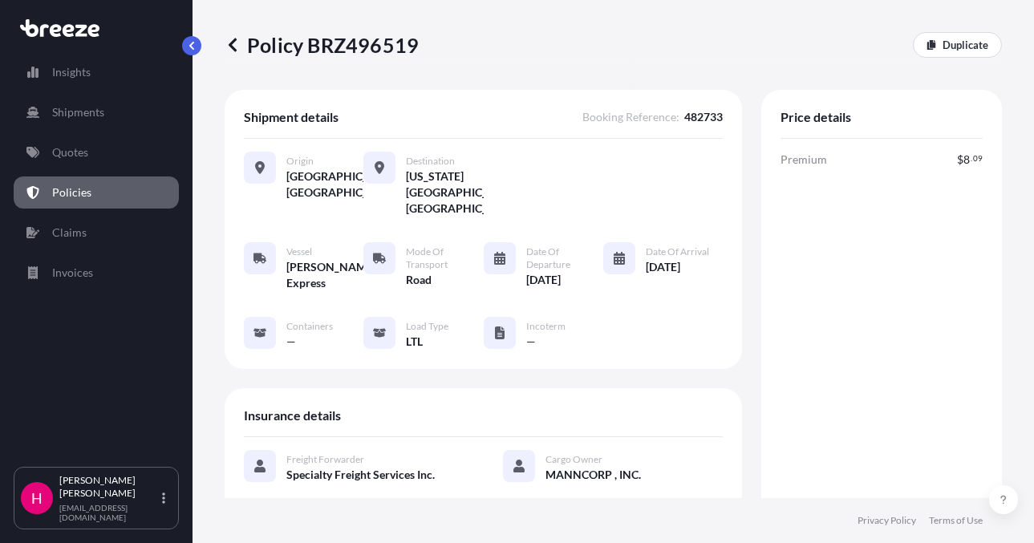
click at [392, 64] on div "Policy BRZ496519 Duplicate" at bounding box center [614, 45] width 778 height 90
click at [392, 63] on div "Policy BRZ496519 Duplicate" at bounding box center [614, 45] width 778 height 90
click at [389, 53] on p "Policy BRZ496519" at bounding box center [322, 45] width 194 height 26
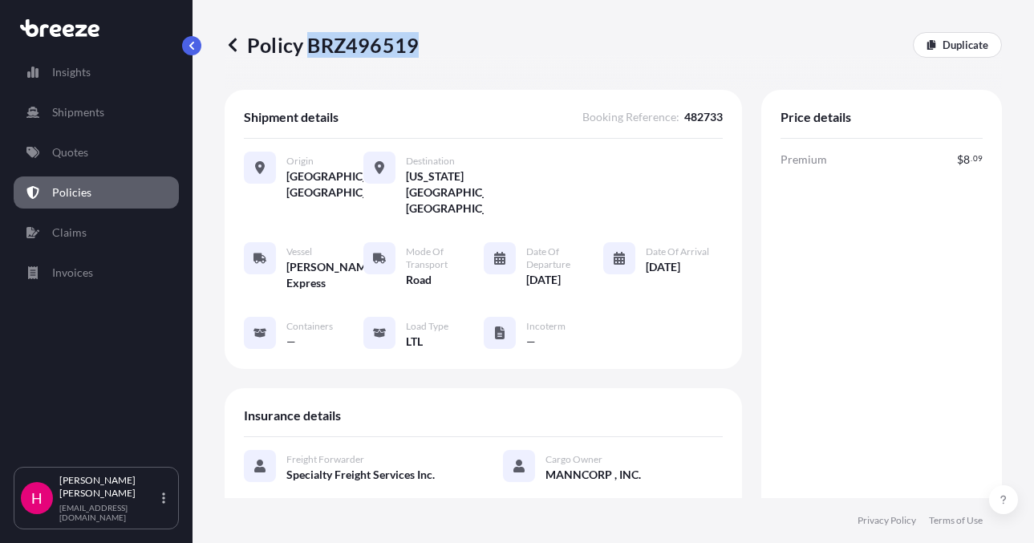
click at [389, 53] on p "Policy BRZ496519" at bounding box center [322, 45] width 194 height 26
copy p "BRZ496519"
click at [389, 53] on p "Policy BRZ496519" at bounding box center [322, 45] width 194 height 26
